Goal: Information Seeking & Learning: Find specific fact

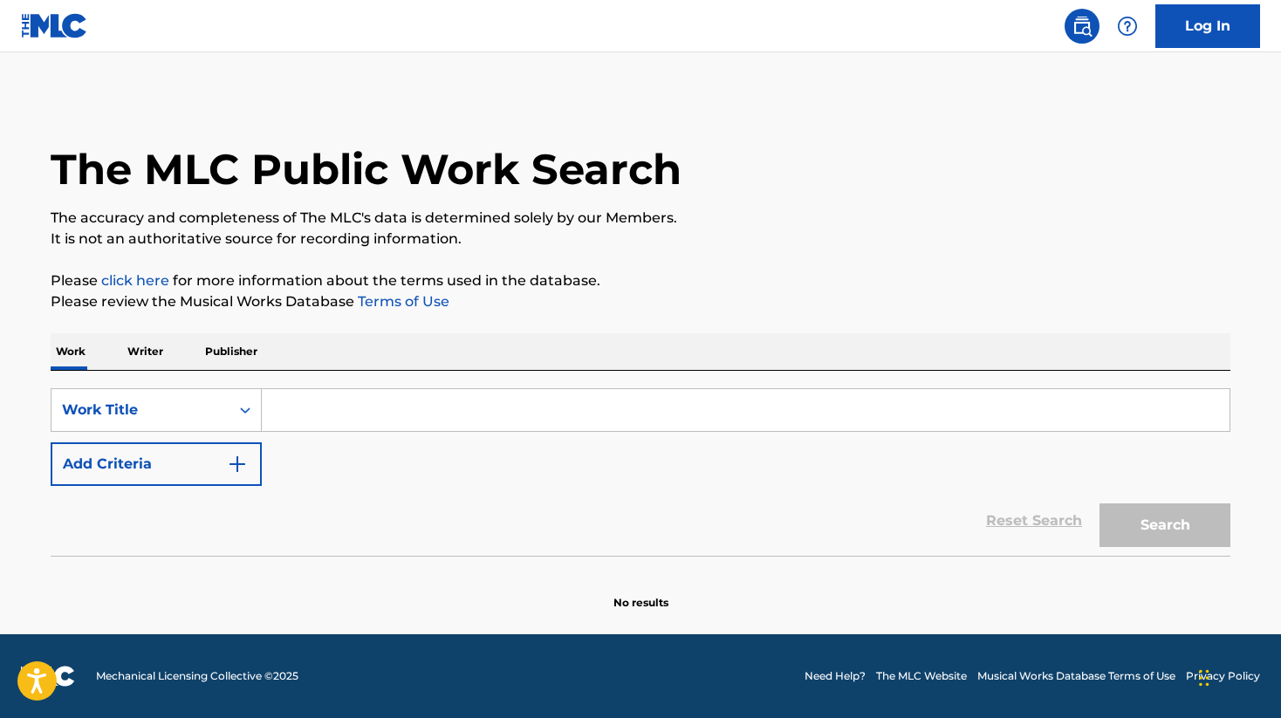
click at [508, 407] on input "Search Form" at bounding box center [746, 410] width 968 height 42
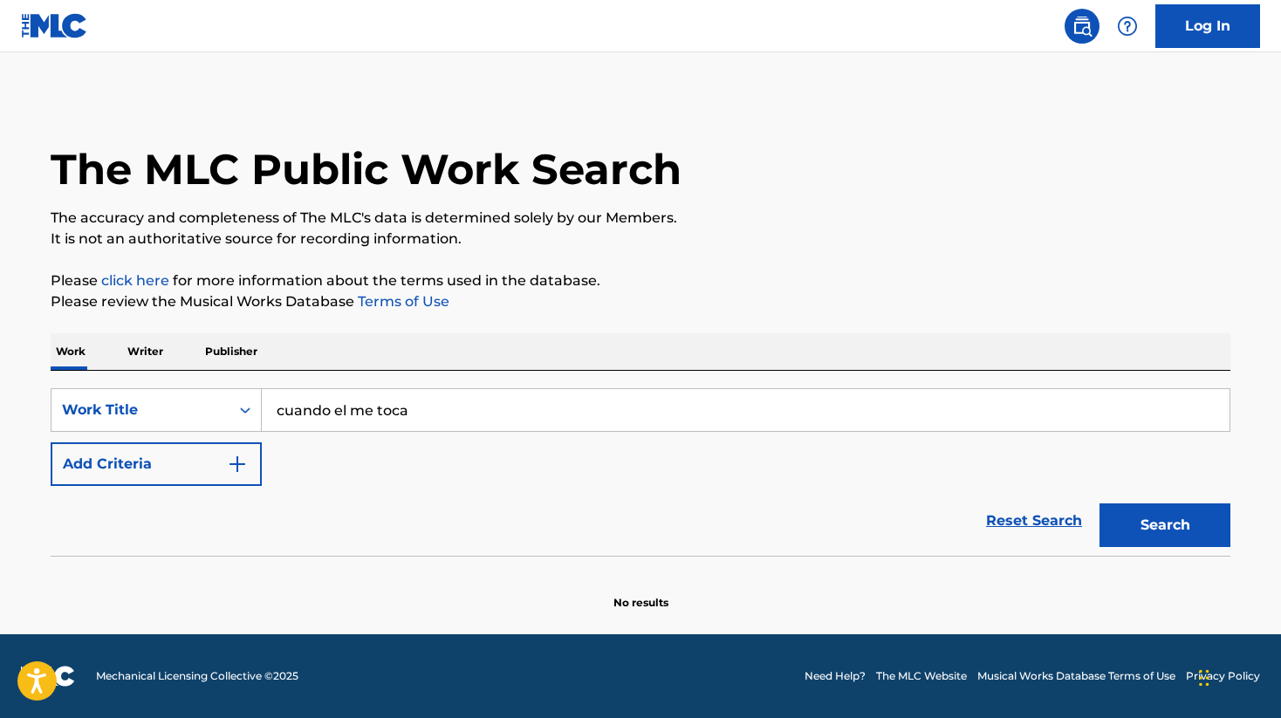
type input "cuando el me toca"
click at [1100, 504] on button "Search" at bounding box center [1165, 526] width 131 height 44
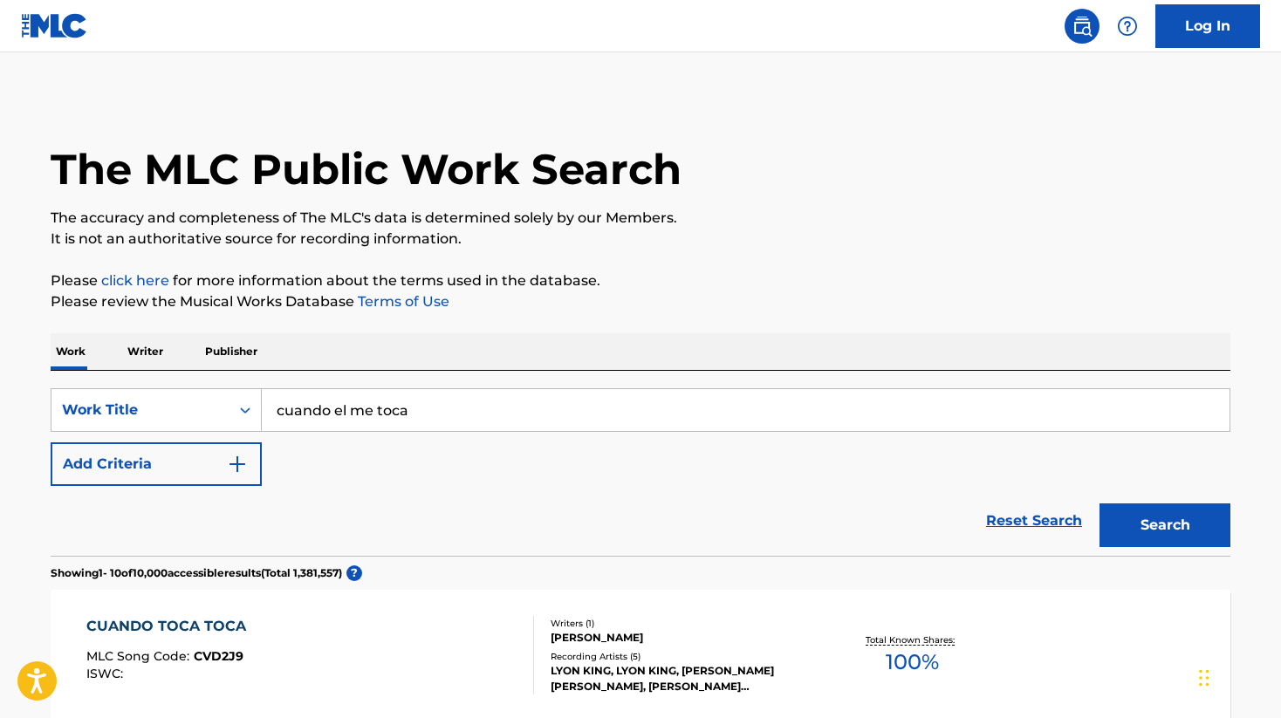
click at [500, 416] on input "cuando el me toca" at bounding box center [746, 410] width 968 height 42
click at [233, 463] on img "Search Form" at bounding box center [237, 464] width 21 height 21
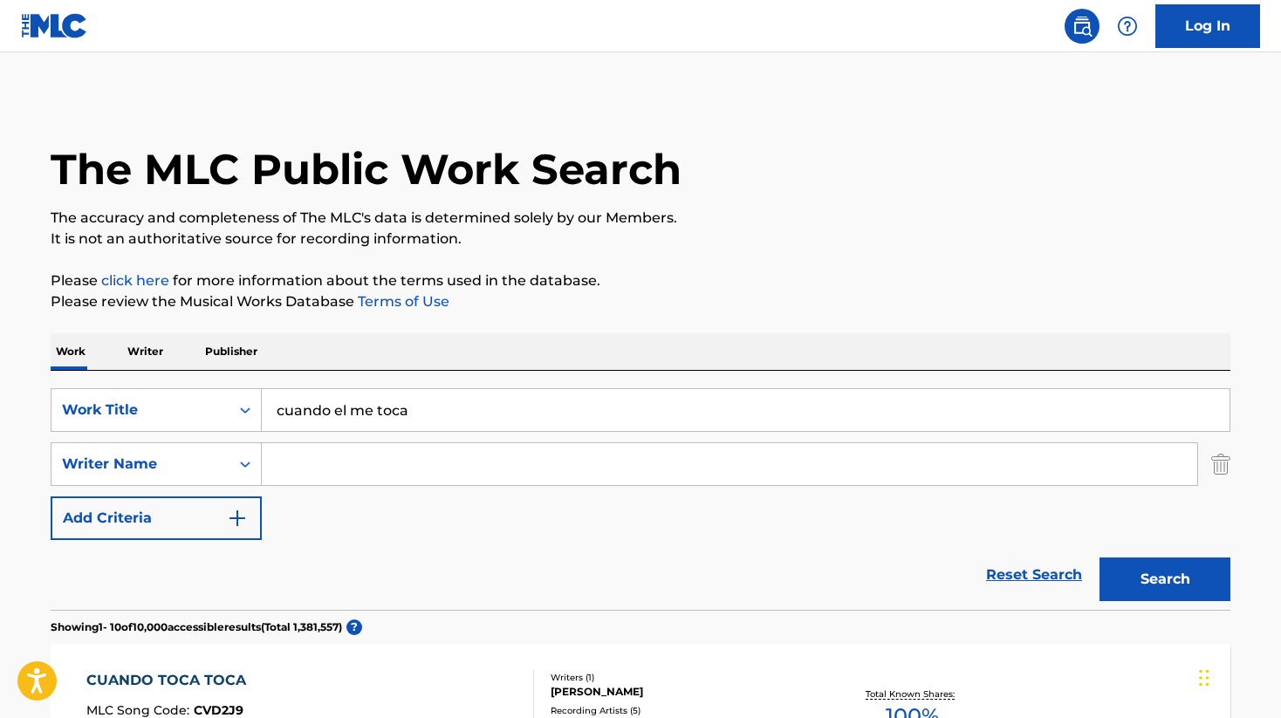
click at [233, 463] on div "Search Form" at bounding box center [245, 464] width 31 height 31
click at [329, 468] on input "Search Form" at bounding box center [730, 464] width 936 height 42
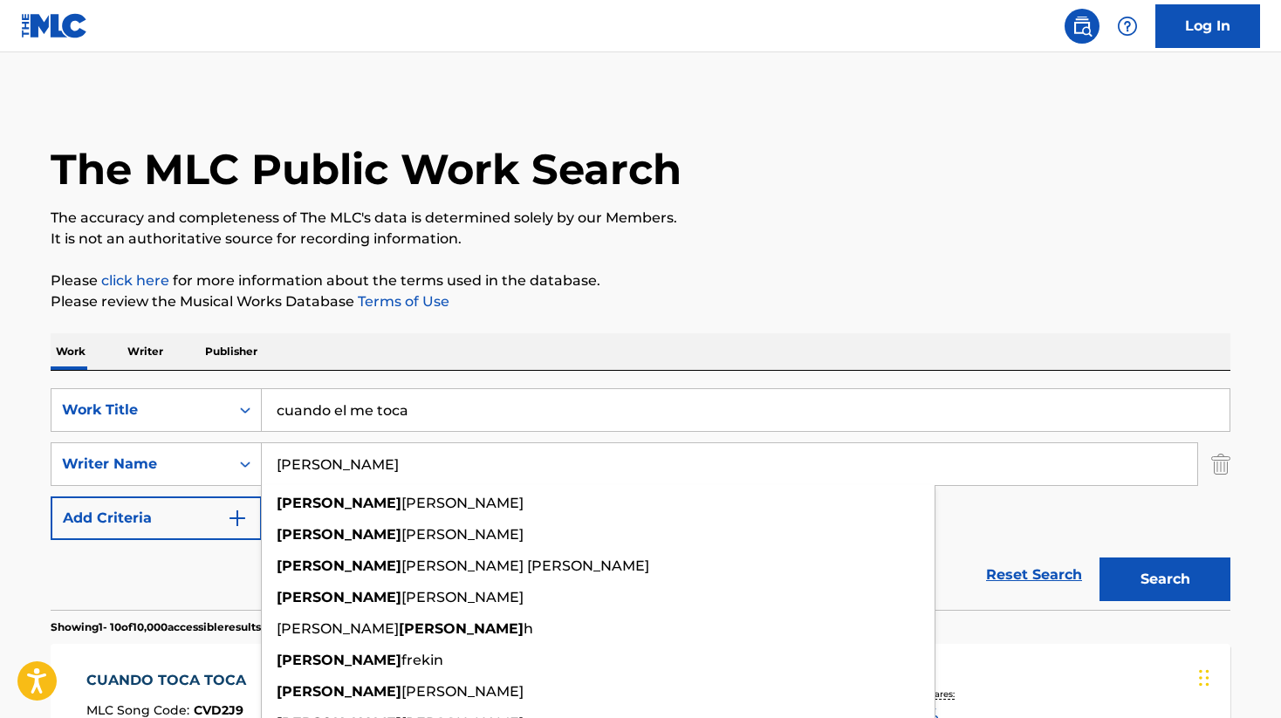
type input "[PERSON_NAME]"
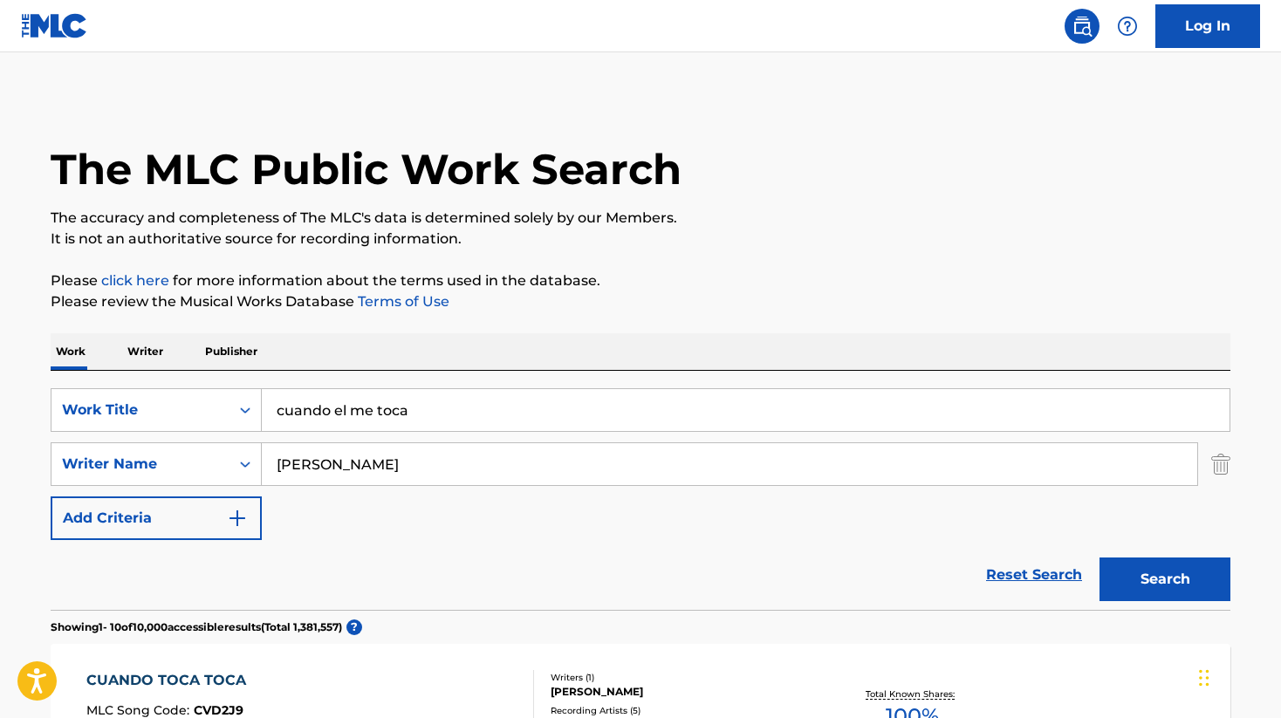
click at [1128, 591] on button "Search" at bounding box center [1165, 580] width 131 height 44
